Goal: Task Accomplishment & Management: Use online tool/utility

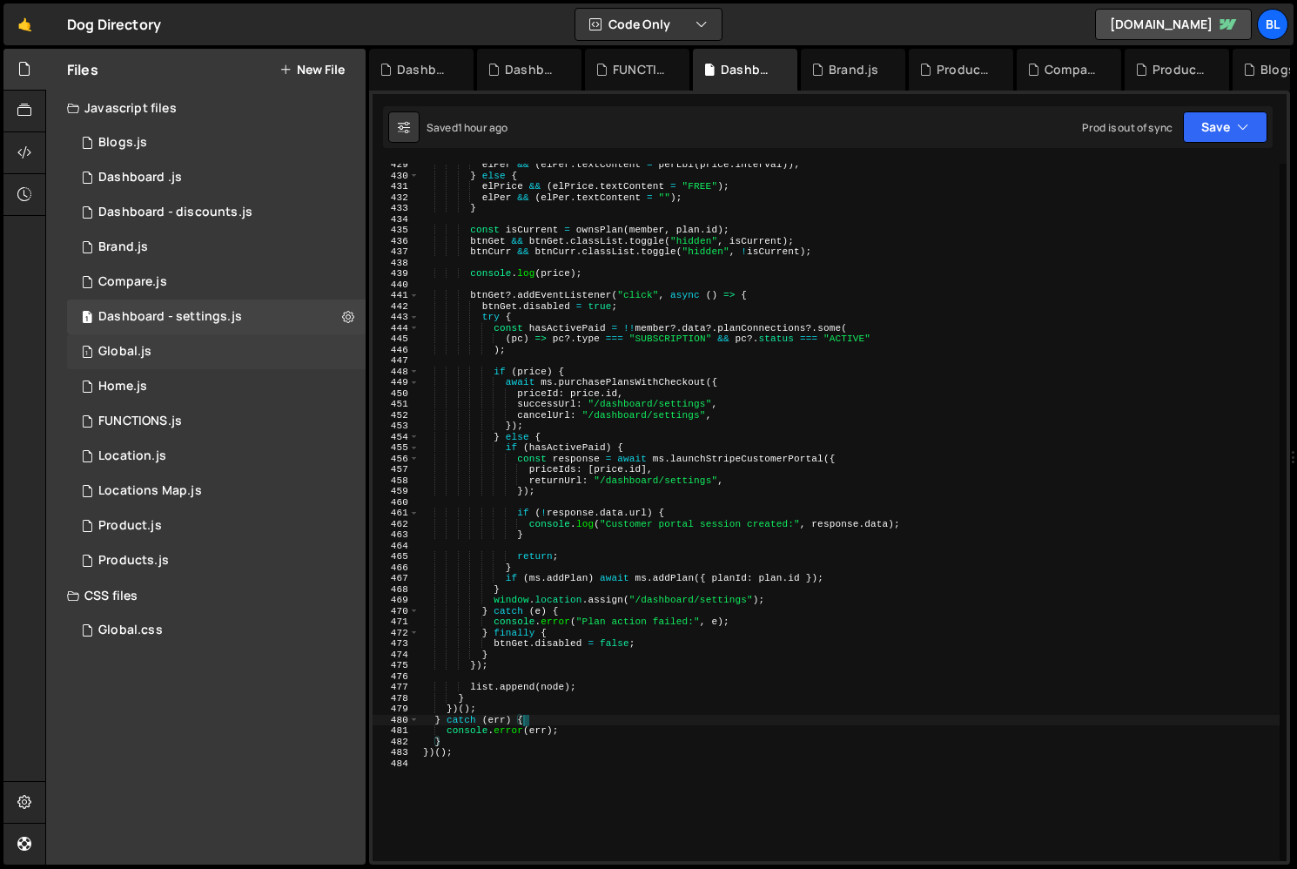
scroll to position [12179, 0]
click at [209, 348] on div "1 Global.js 0" at bounding box center [216, 351] width 299 height 35
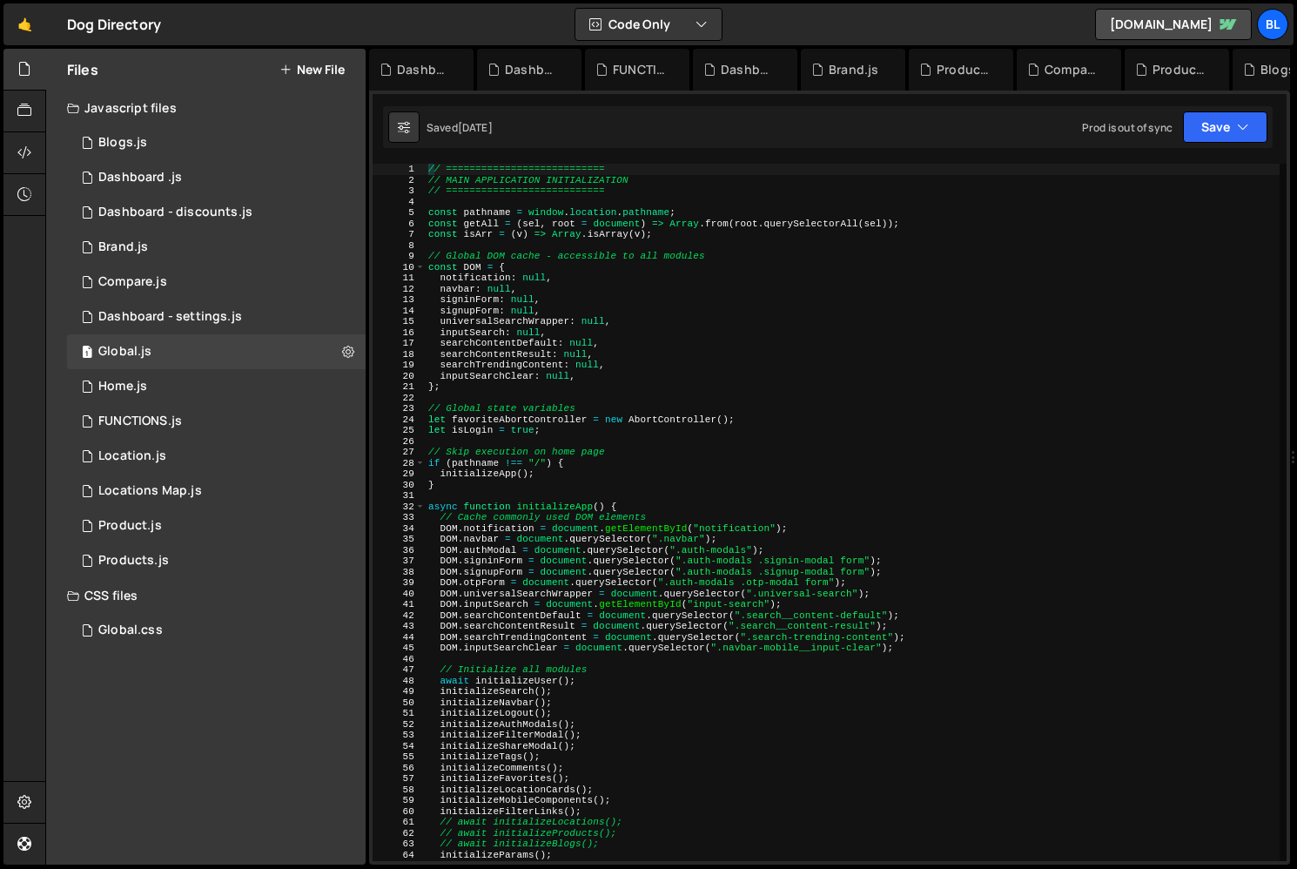
scroll to position [0, 0]
click at [658, 585] on div "// =========================== // MAIN APPLICATION INITIALIZATION // ==========…" at bounding box center [852, 523] width 855 height 719
type textarea "DOM.otpForm = document.querySelector(".auth-modals .otp-modal form");"
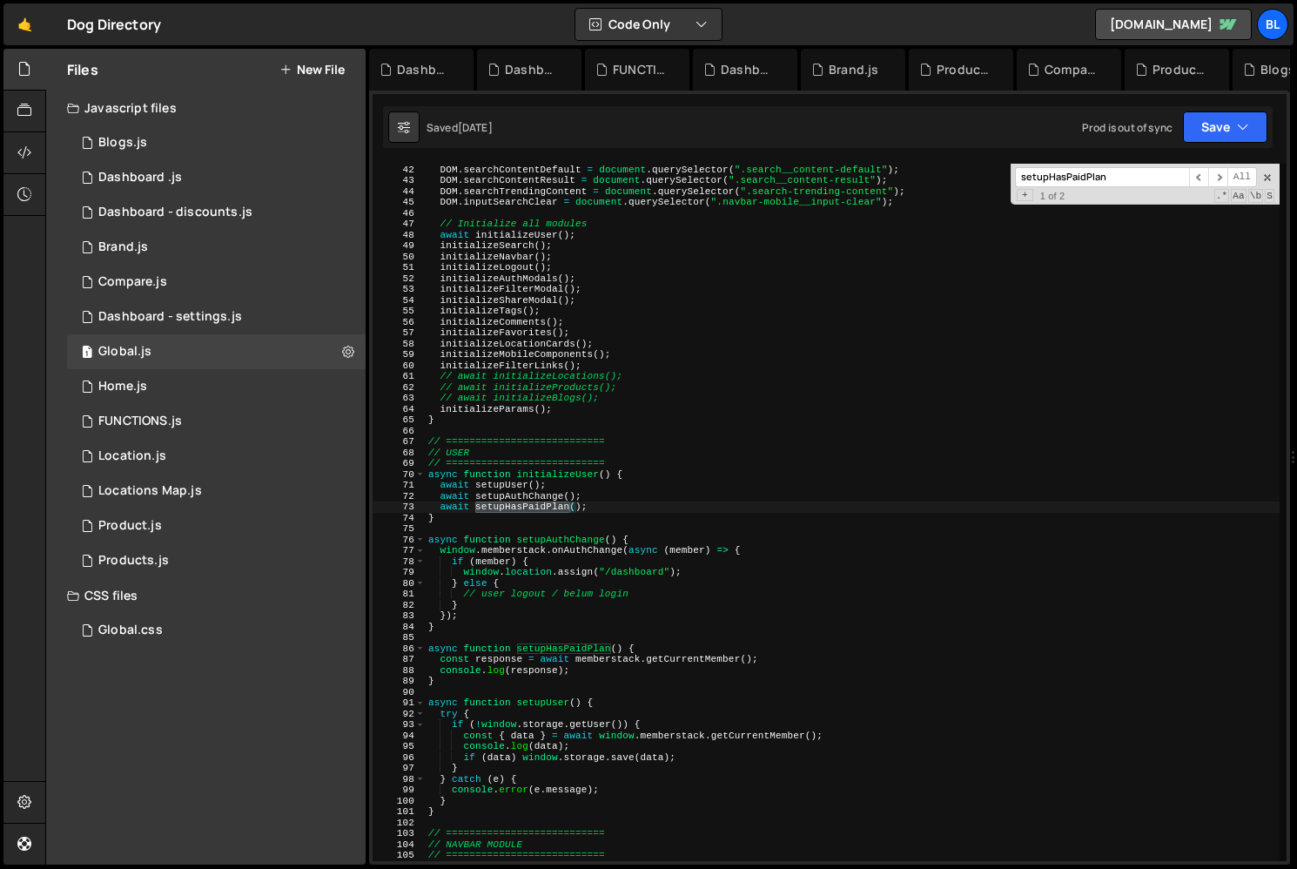
scroll to position [27071, 0]
type input "setupHasPaidPlan"
click at [471, 607] on div "DOM . inputSearch = document . getElementById ( "input-search" ) ; DOM . search…" at bounding box center [852, 512] width 855 height 719
click at [454, 664] on div "DOM . inputSearch = document . getElementById ( "input-search" ) ; DOM . search…" at bounding box center [852, 512] width 855 height 719
click at [603, 479] on div "DOM . inputSearch = document . getElementById ( "input-search" ) ; DOM . search…" at bounding box center [852, 512] width 855 height 719
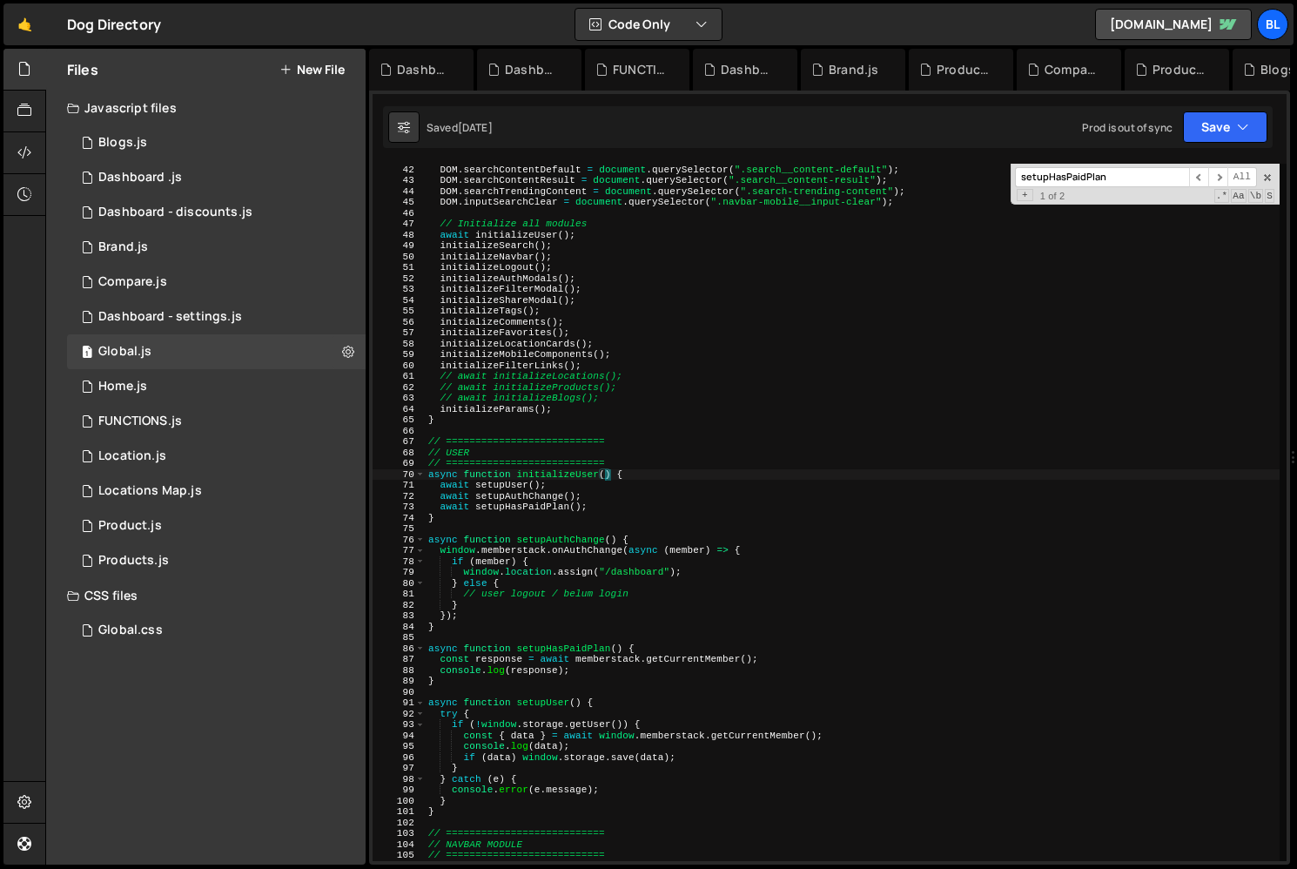
click at [594, 490] on div "DOM . inputSearch = document . getElementById ( "input-search" ) ; DOM . search…" at bounding box center [852, 512] width 855 height 719
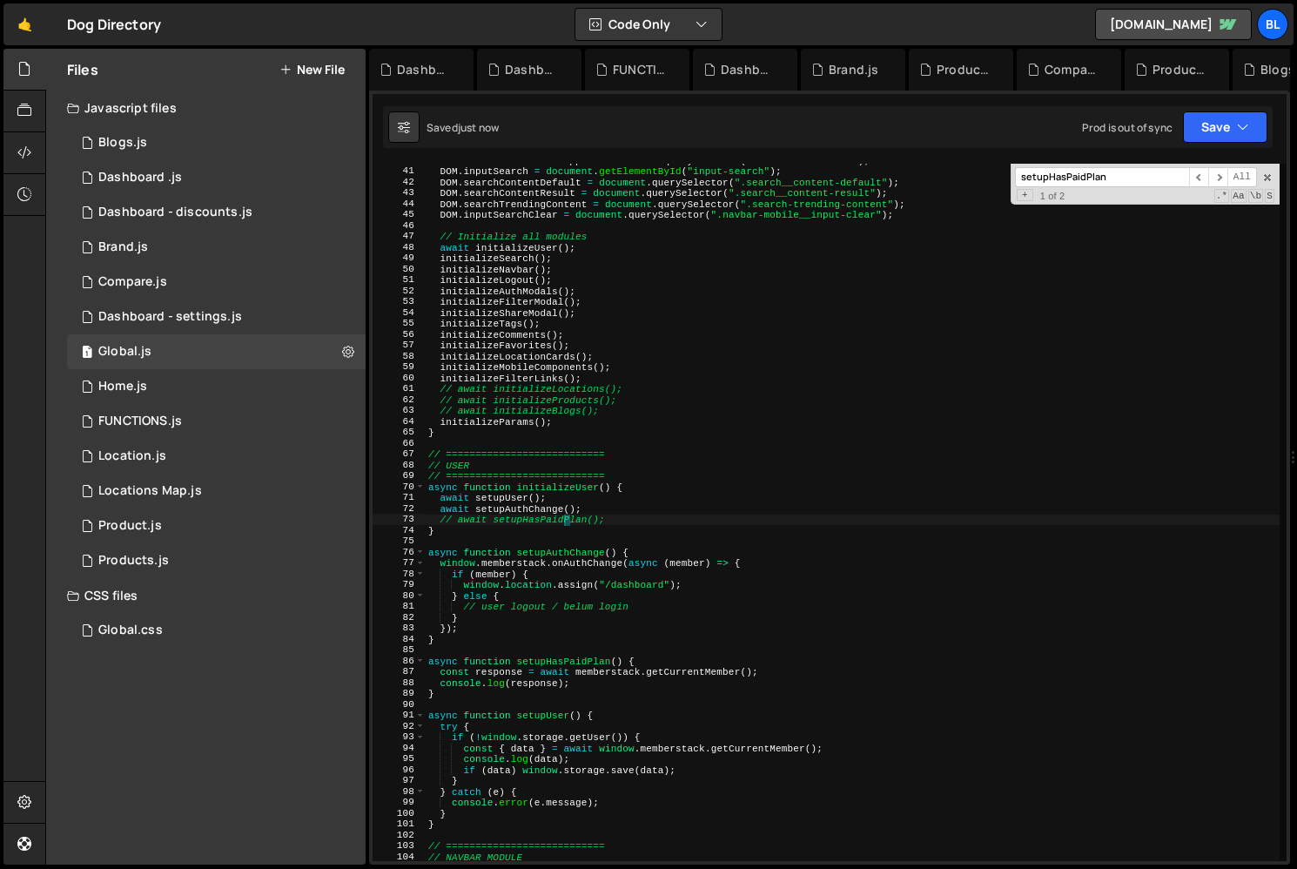
click at [616, 388] on div "DOM . universalSearchWrapper = document . querySelector ( ".universal-search" )…" at bounding box center [852, 514] width 855 height 719
type textarea "// await initializeLocations();"
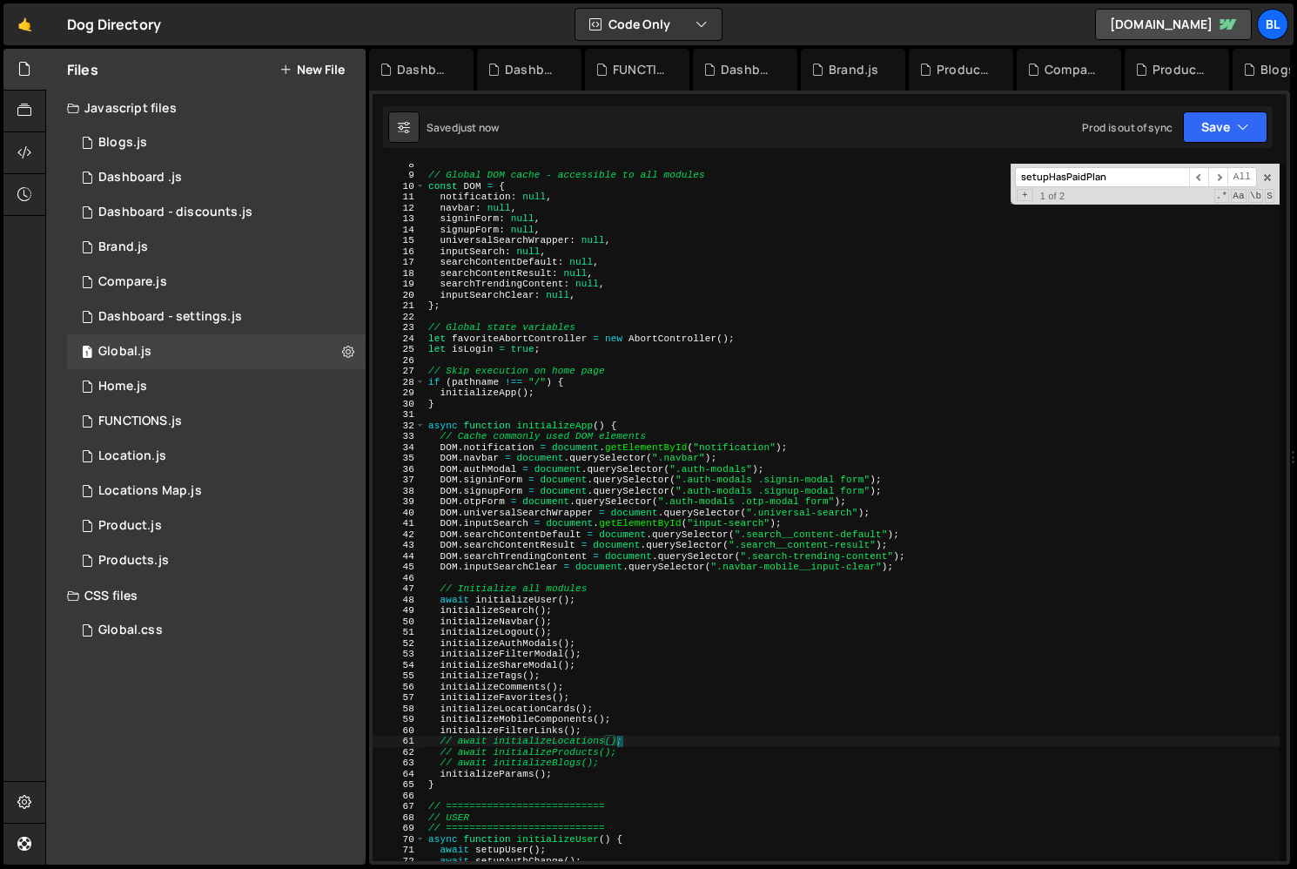
scroll to position [0, 0]
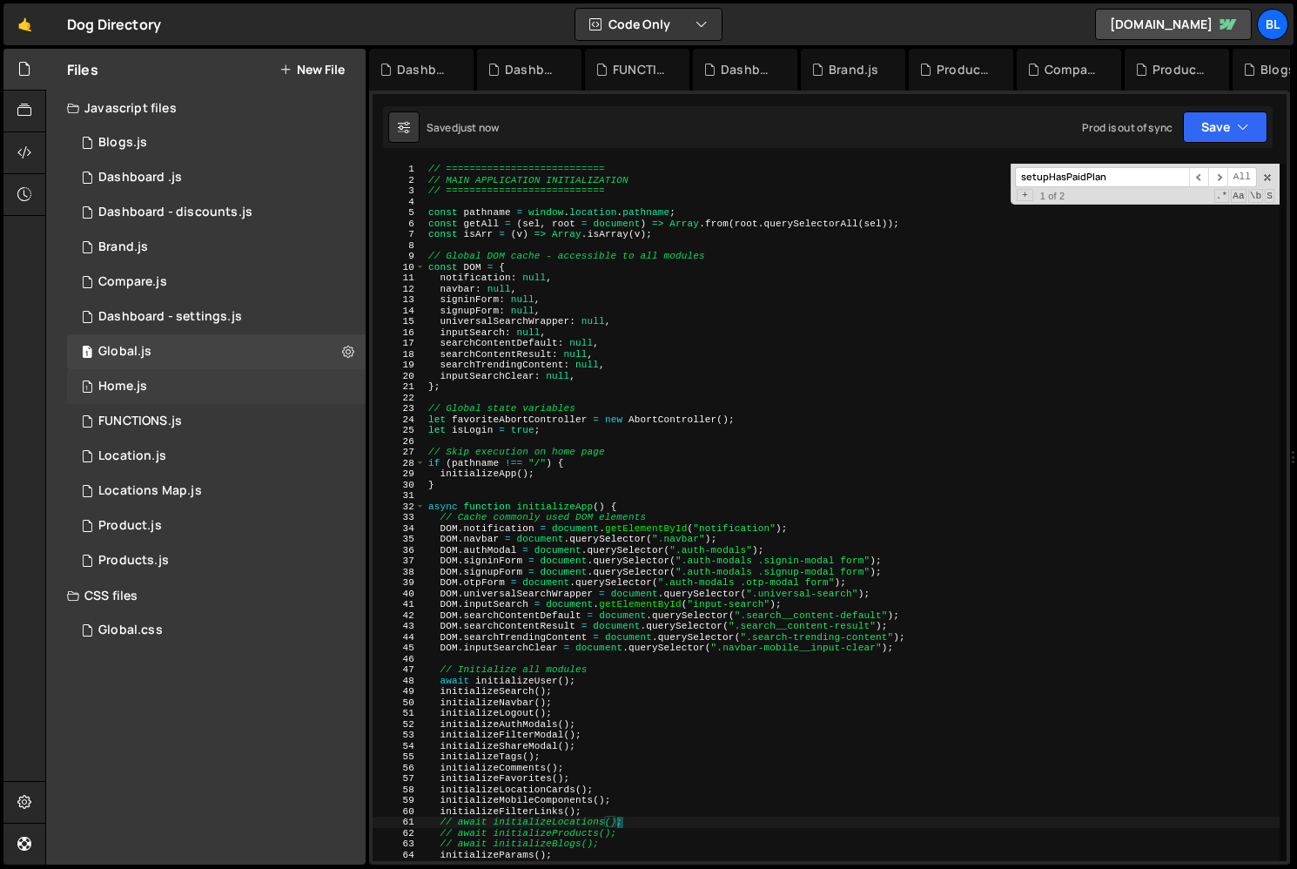
click at [178, 402] on div "1 Home.js 0" at bounding box center [216, 386] width 299 height 35
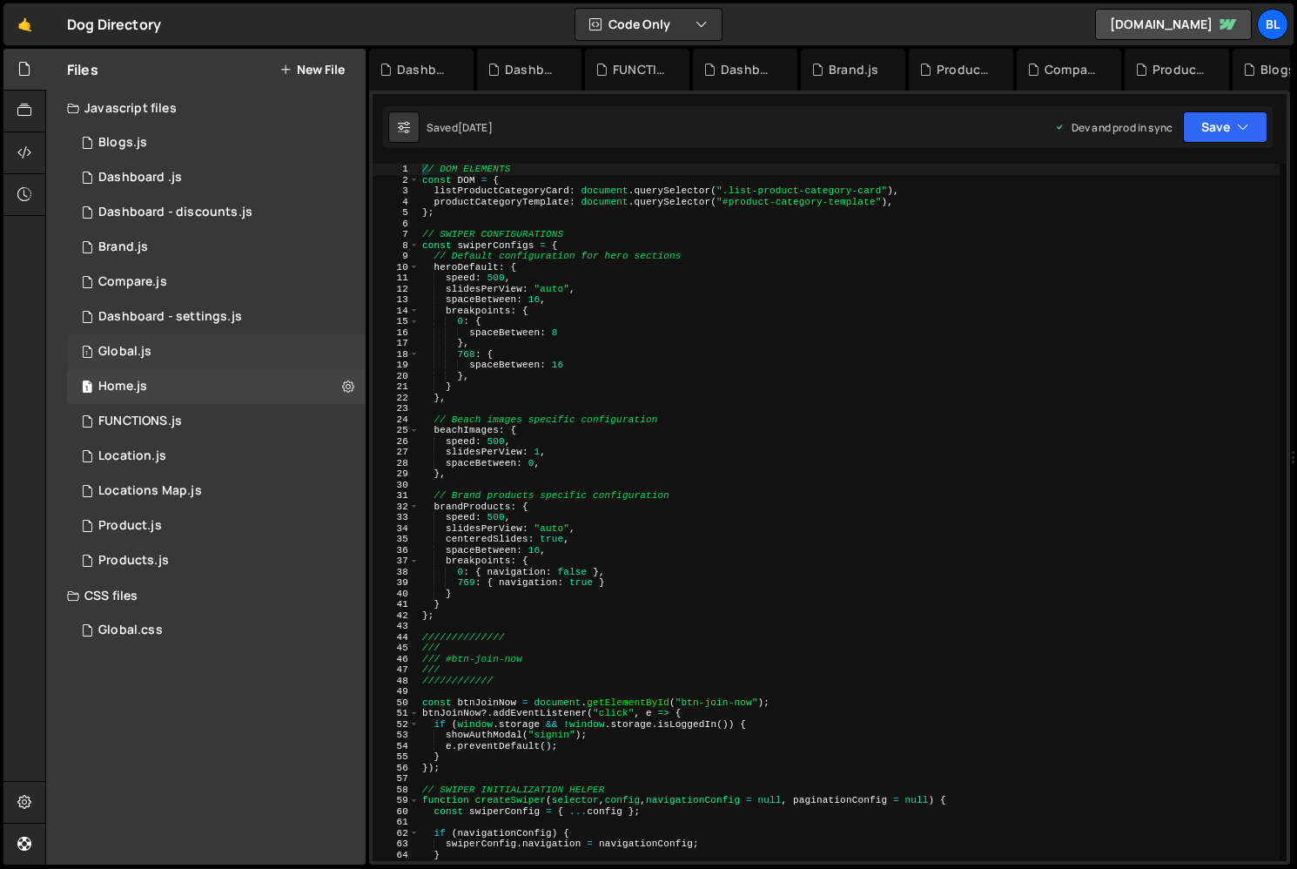
click at [191, 367] on div "1 Global.js 0" at bounding box center [216, 351] width 299 height 35
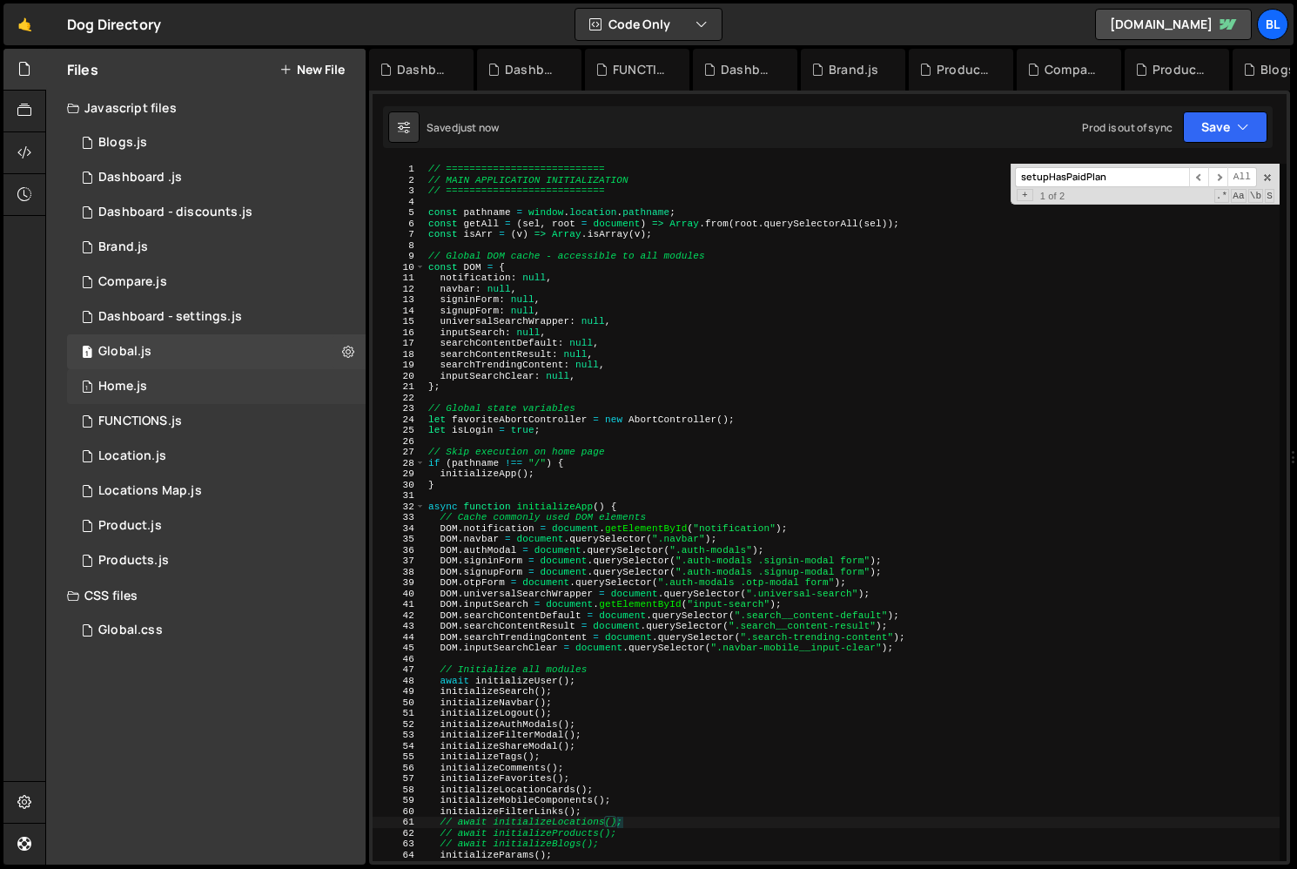
click at [175, 391] on div "1 Home.js 0" at bounding box center [216, 386] width 299 height 35
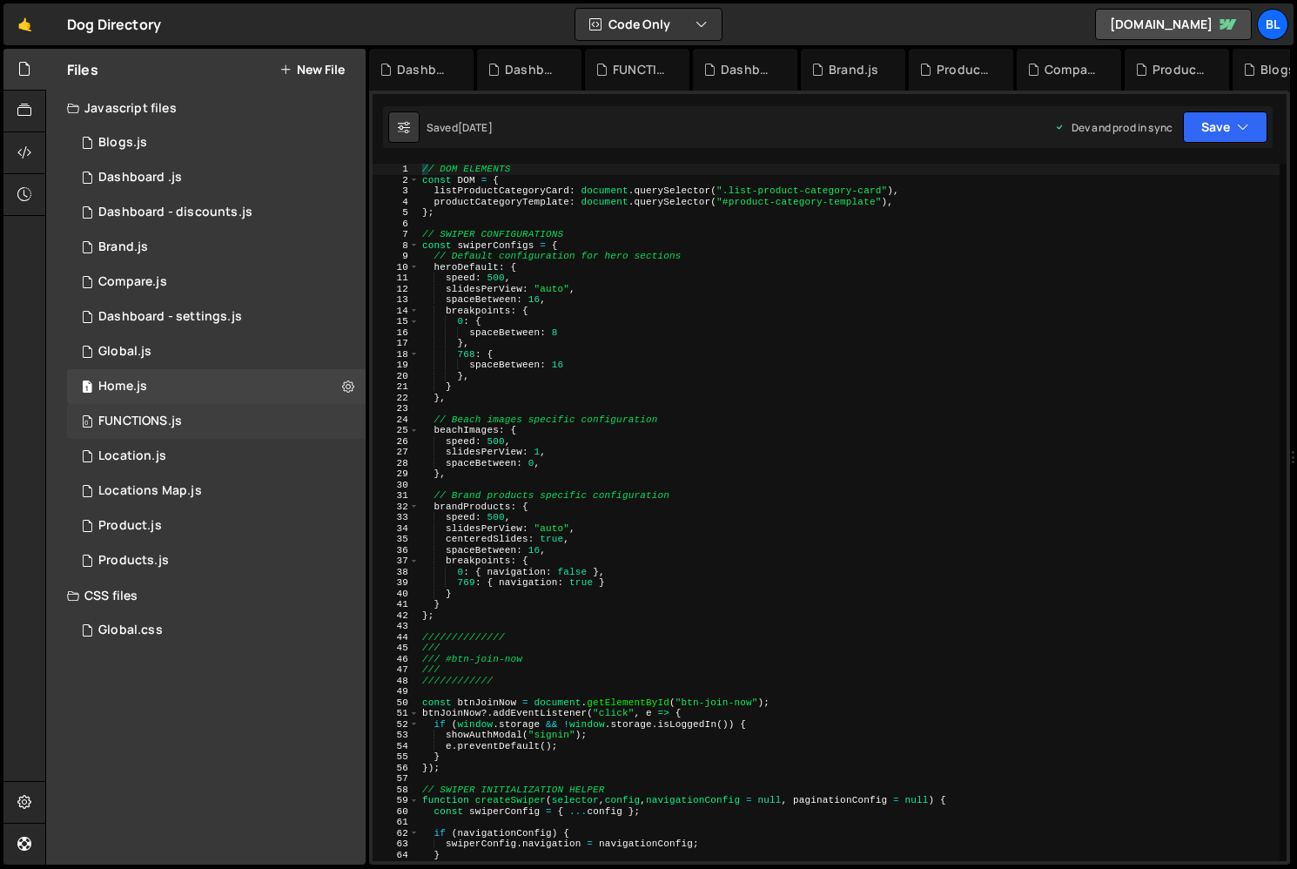
click at [173, 406] on div "0 FUNCTIONS.js 0" at bounding box center [216, 421] width 299 height 35
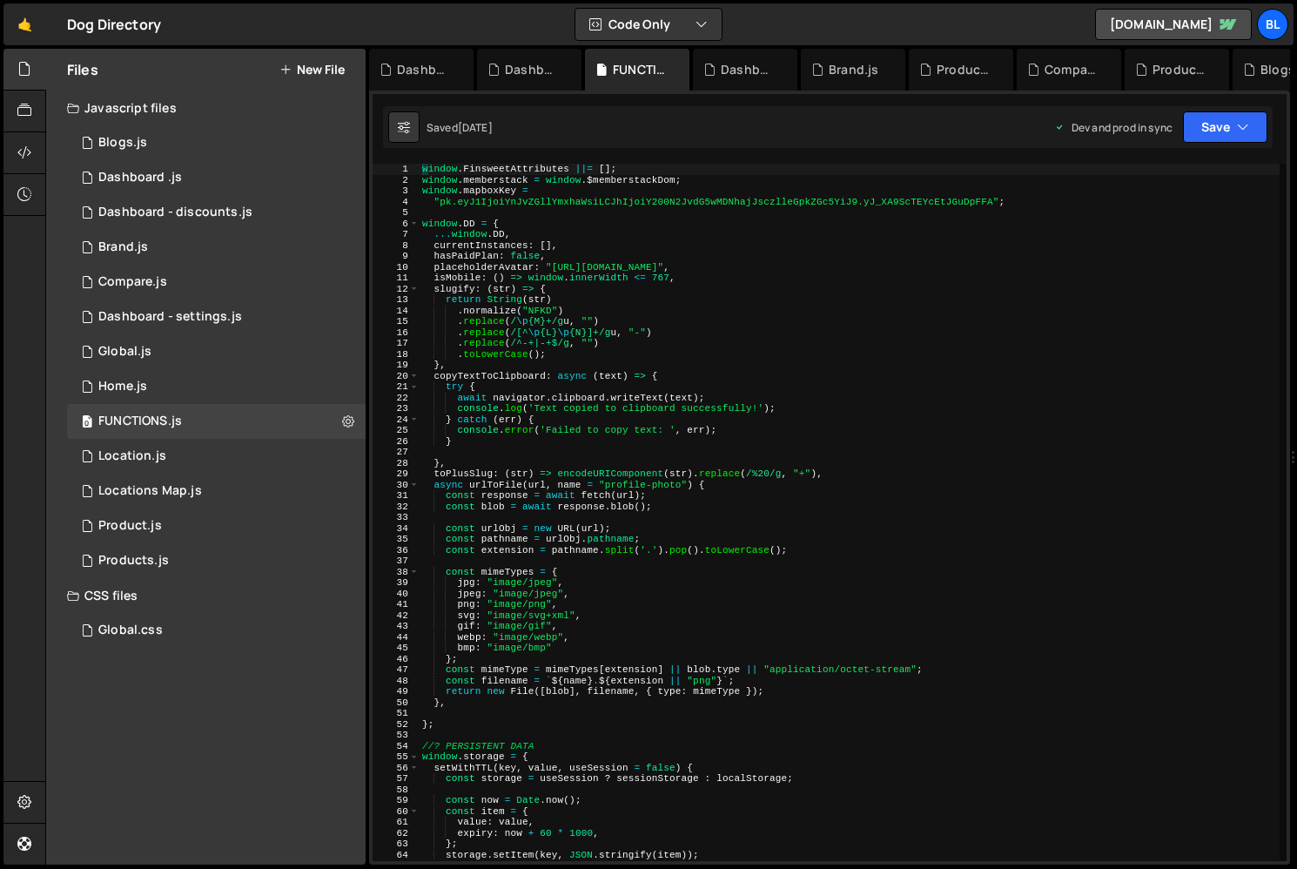
click at [571, 232] on div "window . FinsweetAttributes ||= [ ] ; window . memberstack = window . $memberst…" at bounding box center [849, 523] width 861 height 719
click at [590, 245] on div "window . FinsweetAttributes ||= [ ] ; window . memberstack = window . $memberst…" at bounding box center [849, 523] width 861 height 719
type textarea "currentInstances: [],"
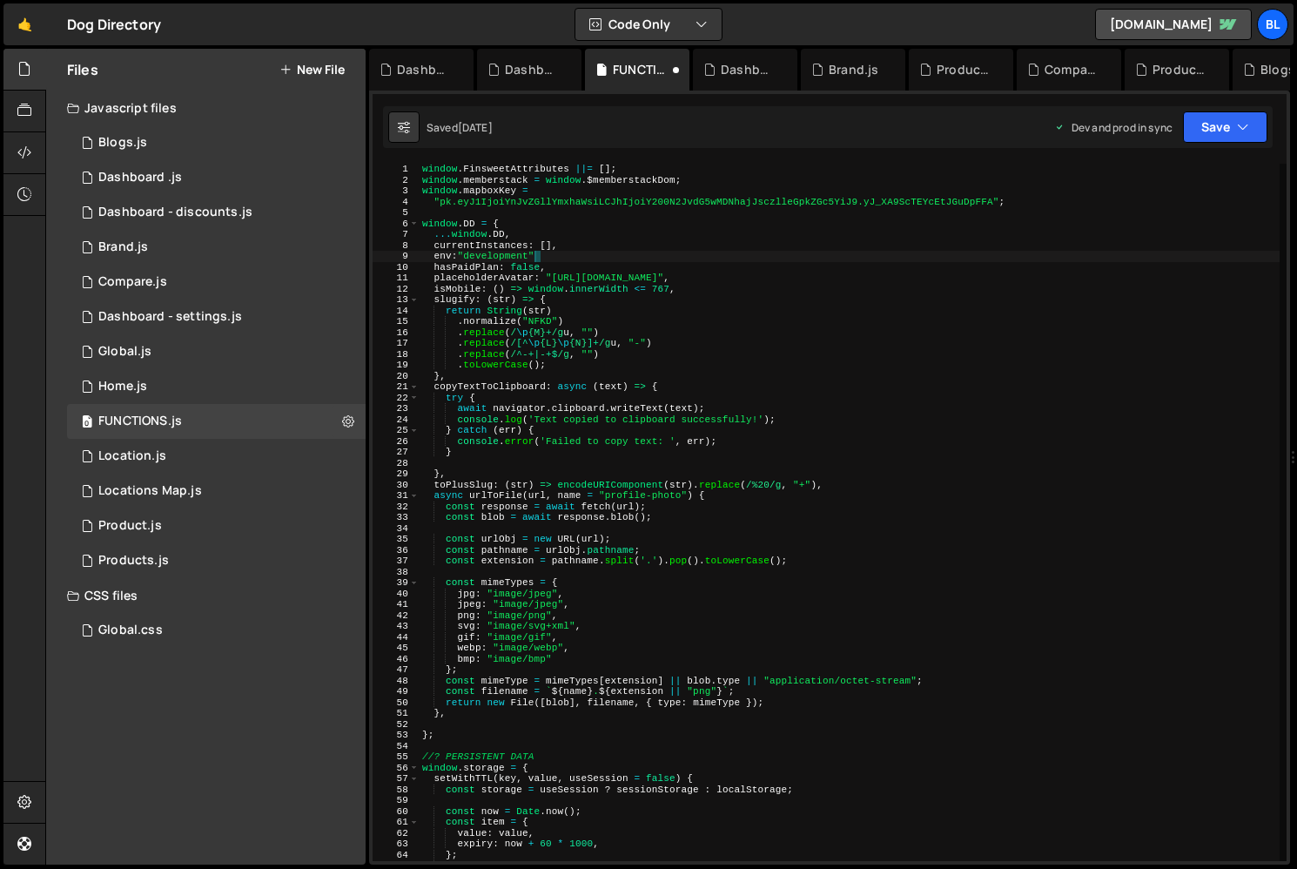
scroll to position [0, 10]
click at [536, 250] on div "window . FinsweetAttributes ||= [ ] ; window . memberstack = window . $memberst…" at bounding box center [849, 523] width 861 height 719
type textarea "currentInstances: [],"
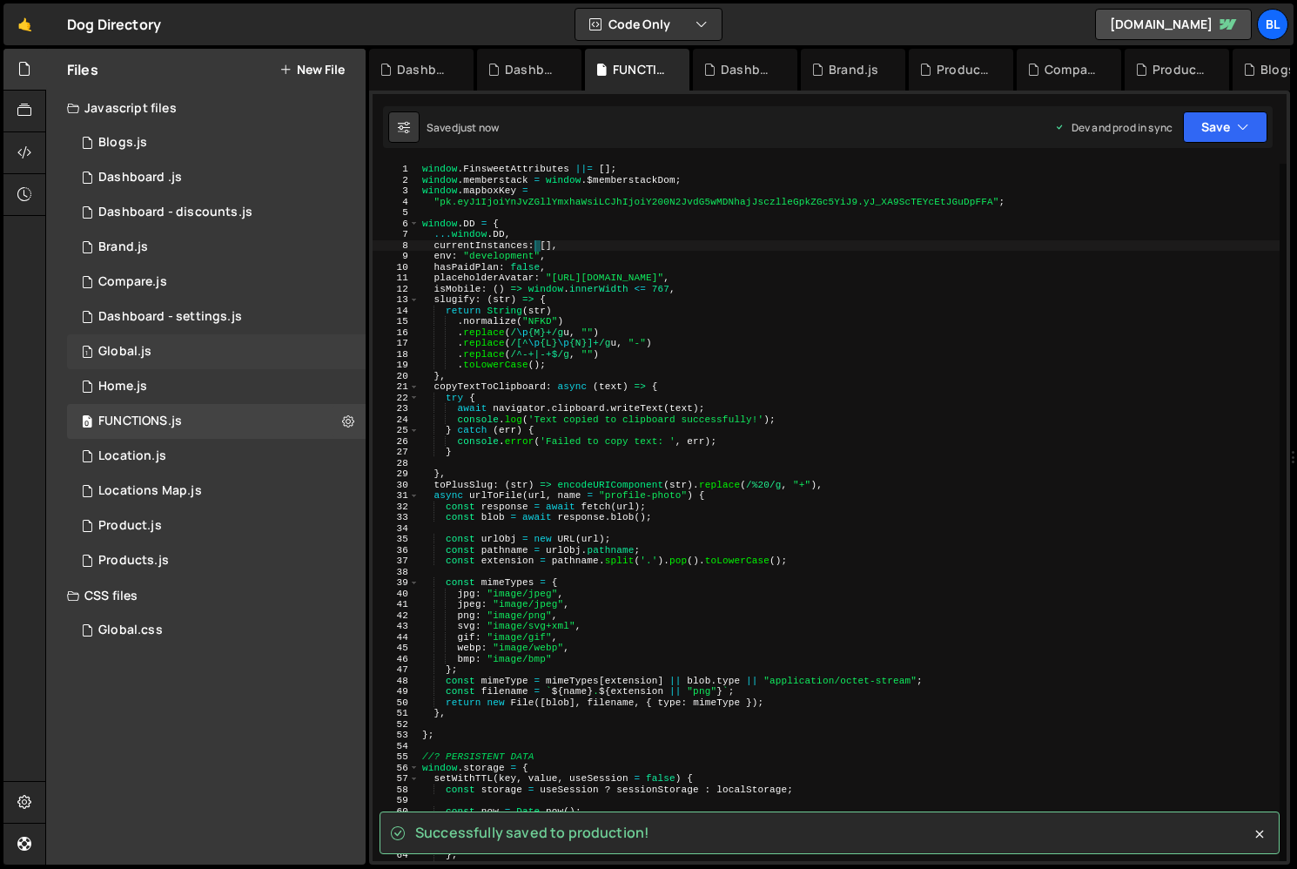
click at [193, 346] on div "1 Global.js 0" at bounding box center [216, 351] width 299 height 35
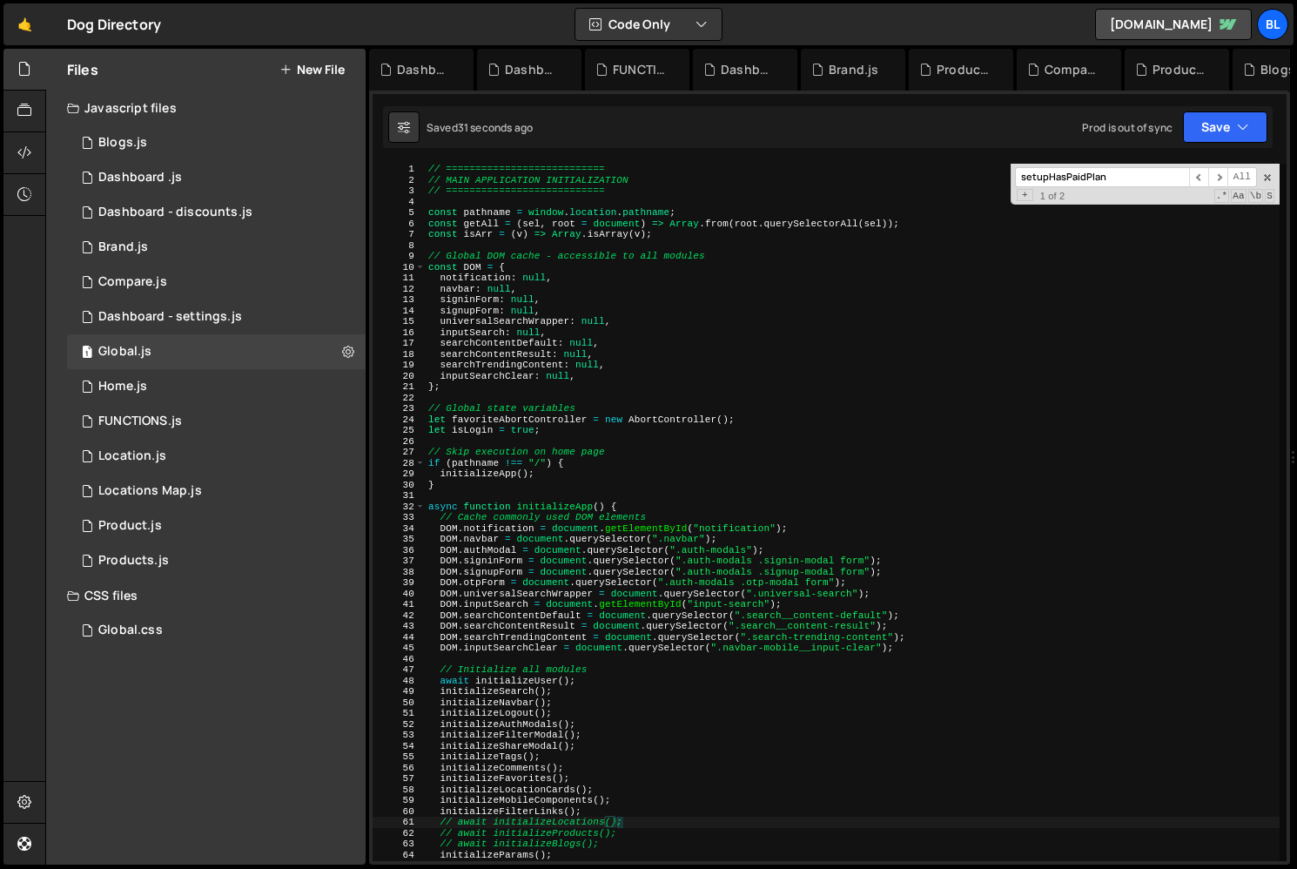
scroll to position [27071, 0]
click at [482, 458] on div "// =========================== // MAIN APPLICATION INITIALIZATION // ==========…" at bounding box center [852, 523] width 855 height 719
click at [505, 450] on div "// =========================== // MAIN APPLICATION INITIALIZATION // ==========…" at bounding box center [852, 523] width 855 height 719
click at [474, 461] on div "// =========================== // MAIN APPLICATION INITIALIZATION // ==========…" at bounding box center [852, 523] width 855 height 719
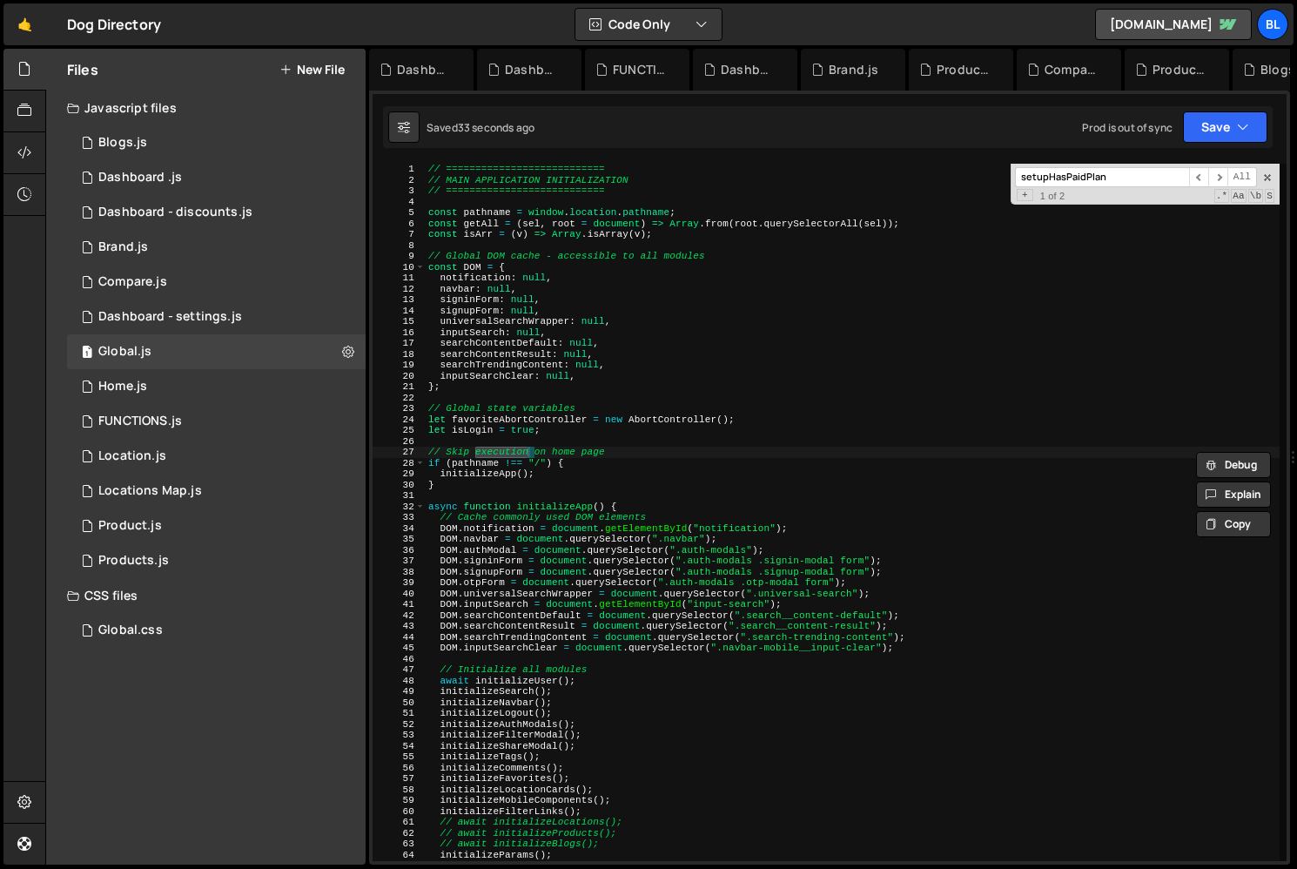
type textarea "if (pathname !== "/") {"
click at [474, 461] on div "// =========================== // MAIN APPLICATION INITIALIZATION // ==========…" at bounding box center [852, 523] width 855 height 719
click at [560, 446] on div "// =========================== // MAIN APPLICATION INITIALIZATION // ==========…" at bounding box center [852, 523] width 855 height 719
click at [540, 454] on div "// =========================== // MAIN APPLICATION INITIALIZATION // ==========…" at bounding box center [852, 523] width 855 height 719
click at [515, 469] on div "// =========================== // MAIN APPLICATION INITIALIZATION // ==========…" at bounding box center [852, 523] width 855 height 719
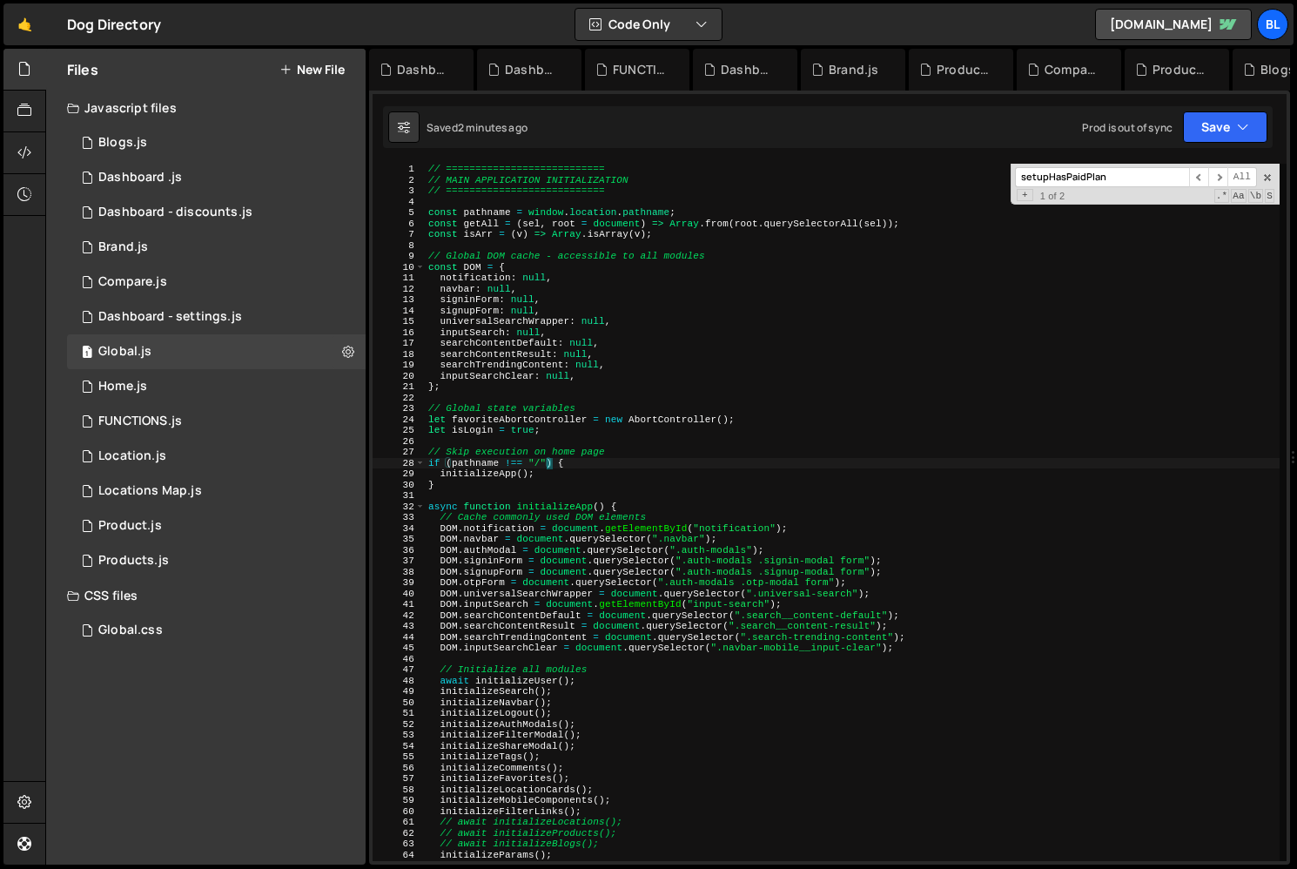
type textarea "initializeApp();"
